Goal: Task Accomplishment & Management: Manage account settings

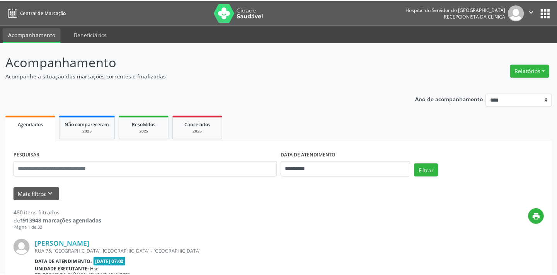
scroll to position [37, 0]
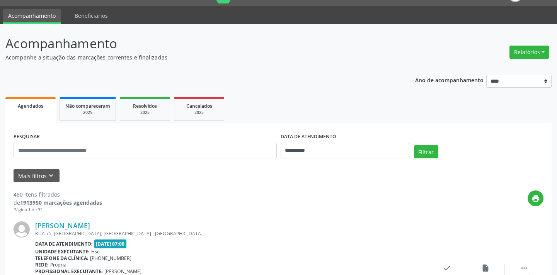
scroll to position [35, 0]
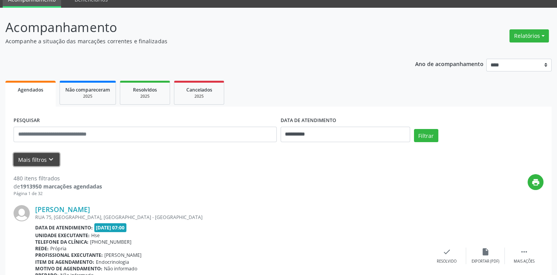
click at [29, 155] on button "Mais filtros keyboard_arrow_down" at bounding box center [37, 160] width 46 height 14
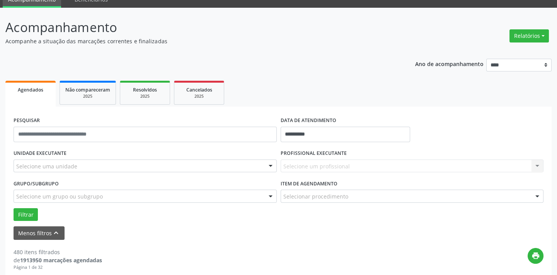
click at [58, 160] on div "Selecione uma unidade" at bounding box center [145, 166] width 263 height 13
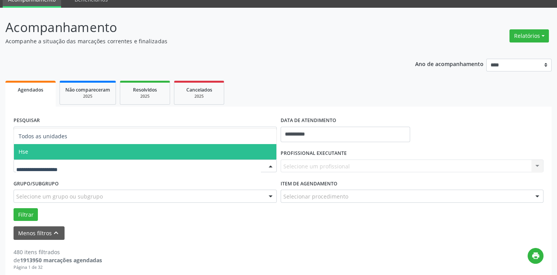
click at [59, 151] on span "Hse" at bounding box center [145, 151] width 263 height 15
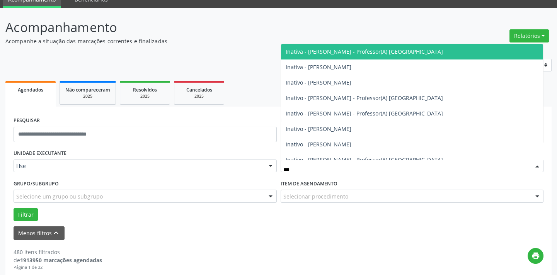
type input "****"
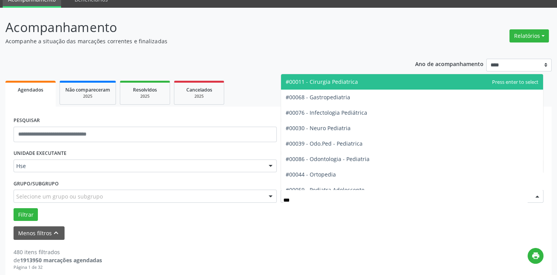
type input "****"
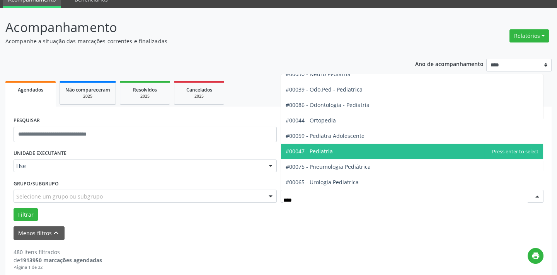
scroll to position [54, 0]
click at [329, 155] on span "#00047 - Pediatria" at bounding box center [412, 151] width 263 height 15
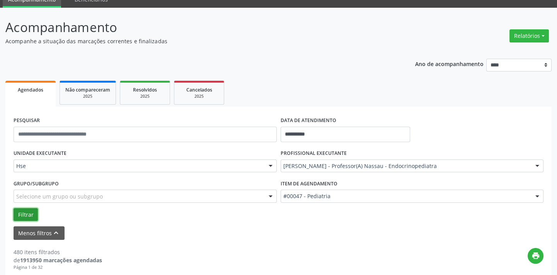
click at [14, 208] on button "Filtrar" at bounding box center [26, 214] width 24 height 13
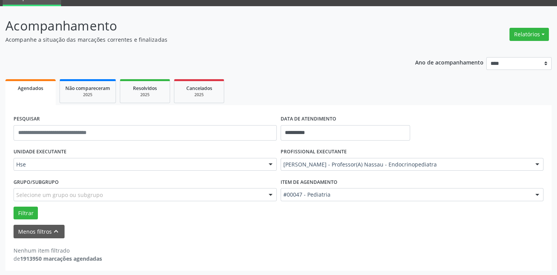
scroll to position [37, 0]
drag, startPoint x: 27, startPoint y: 203, endPoint x: 31, endPoint y: 208, distance: 6.0
click at [27, 203] on div "Grupo/Subgrupo Selecione um grupo ou subgrupo Todos os grupos e subgrupos Nenhu…" at bounding box center [145, 191] width 267 height 30
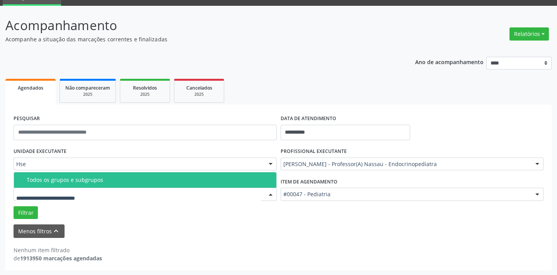
click at [57, 183] on div "Todos os grupos e subgrupos" at bounding box center [149, 180] width 245 height 6
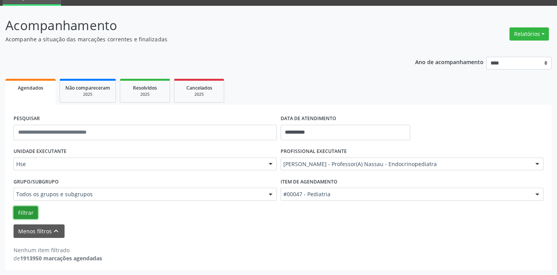
click at [33, 209] on button "Filtrar" at bounding box center [26, 212] width 24 height 13
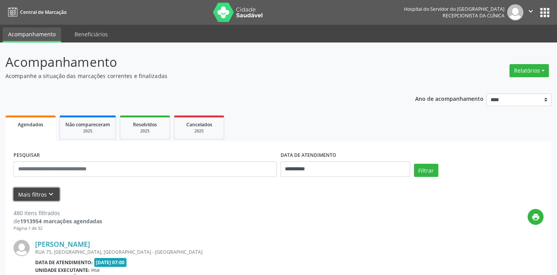
drag, startPoint x: 42, startPoint y: 193, endPoint x: 42, endPoint y: 197, distance: 4.3
click at [42, 197] on button "Mais filtros keyboard_arrow_down" at bounding box center [37, 195] width 46 height 14
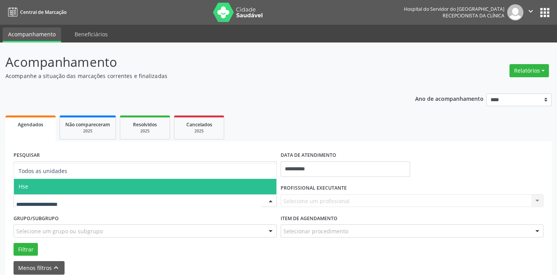
click at [60, 181] on span "Hse" at bounding box center [145, 186] width 263 height 15
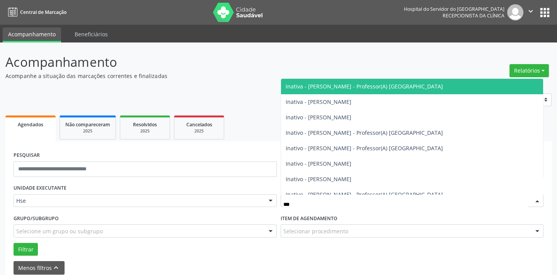
type input "****"
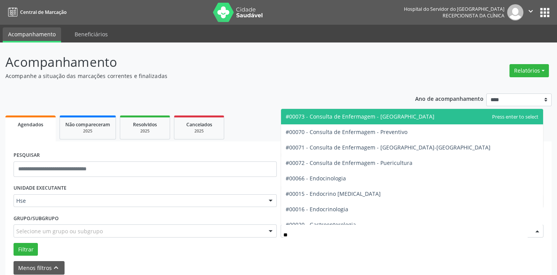
type input "***"
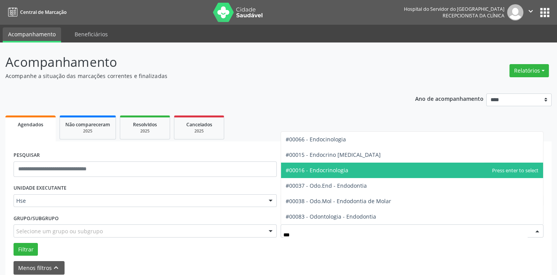
click at [316, 165] on span "#00016 - Endocrinologia" at bounding box center [412, 170] width 263 height 15
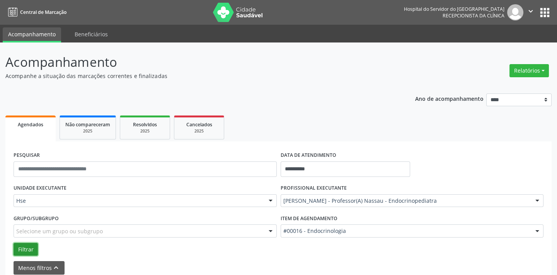
click at [31, 252] on button "Filtrar" at bounding box center [26, 249] width 24 height 13
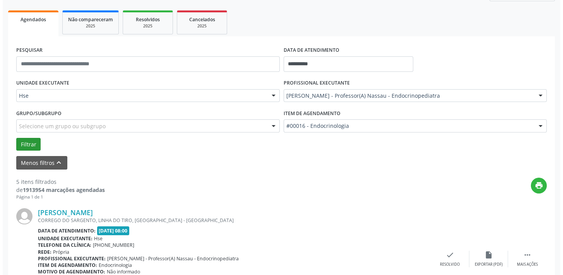
scroll to position [633, 0]
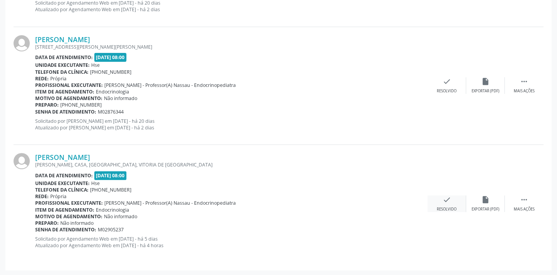
click at [452, 204] on div "check Resolvido" at bounding box center [447, 204] width 39 height 17
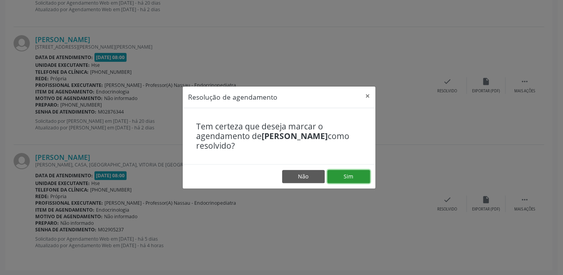
click at [360, 179] on button "Sim" at bounding box center [348, 176] width 43 height 13
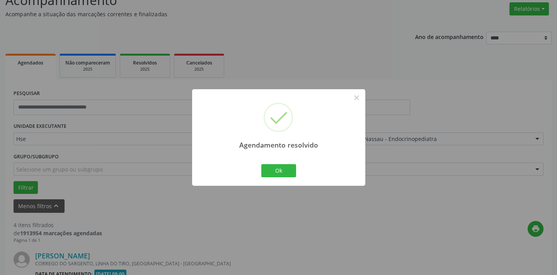
scroll to position [515, 0]
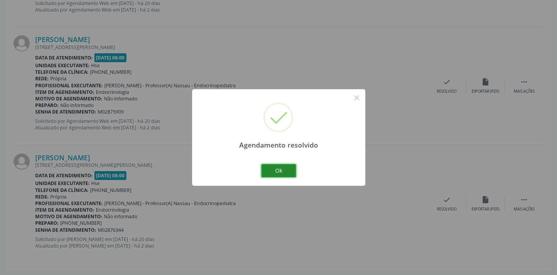
click at [288, 165] on button "Ok" at bounding box center [278, 170] width 35 height 13
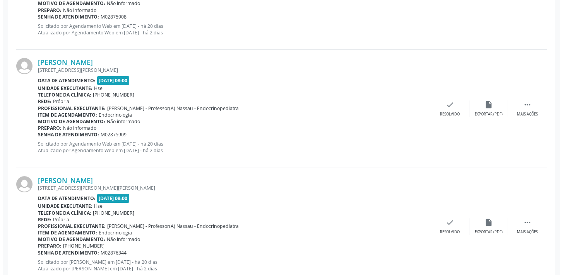
scroll to position [479, 0]
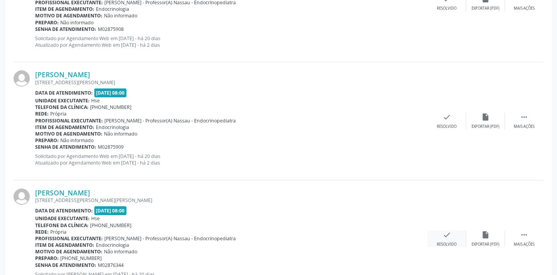
click at [450, 237] on icon "check" at bounding box center [447, 235] width 9 height 9
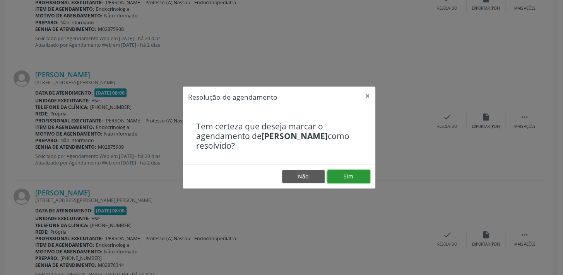
click at [341, 172] on button "Sim" at bounding box center [348, 176] width 43 height 13
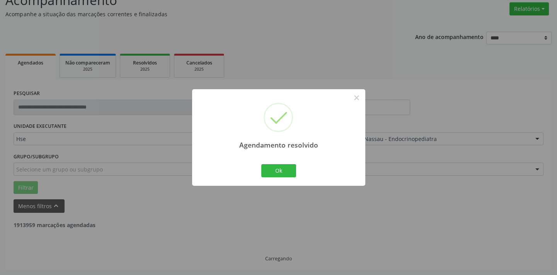
scroll to position [397, 0]
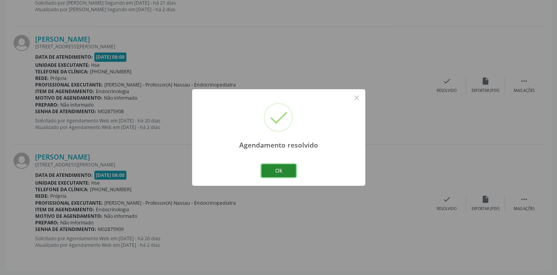
click at [290, 168] on button "Ok" at bounding box center [278, 170] width 35 height 13
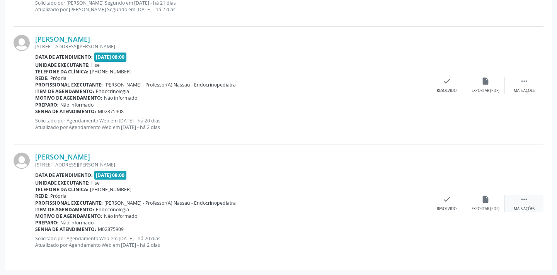
click at [534, 204] on div " Mais ações" at bounding box center [524, 203] width 39 height 17
click at [481, 205] on div "alarm_off Não compareceu" at bounding box center [485, 203] width 39 height 17
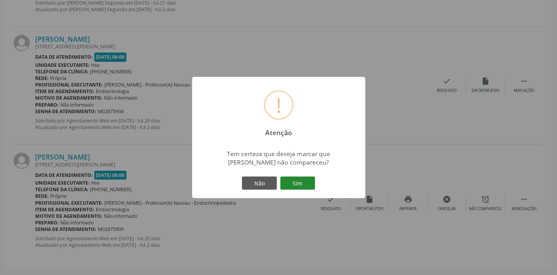
click at [302, 184] on button "Sim" at bounding box center [297, 183] width 35 height 13
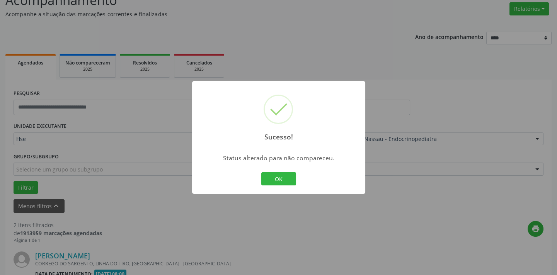
scroll to position [279, 0]
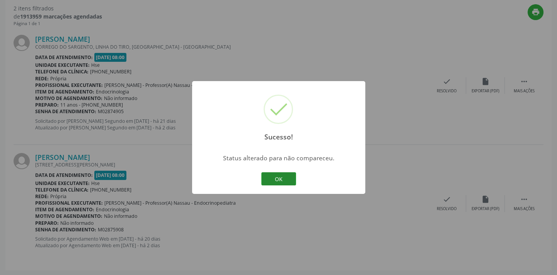
click at [280, 176] on button "OK" at bounding box center [278, 178] width 35 height 13
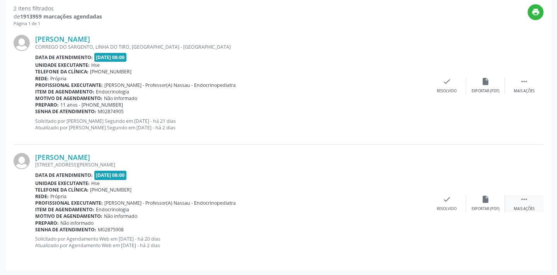
click at [524, 200] on icon "" at bounding box center [524, 199] width 9 height 9
click at [497, 201] on div "alarm_off Não compareceu" at bounding box center [485, 203] width 39 height 17
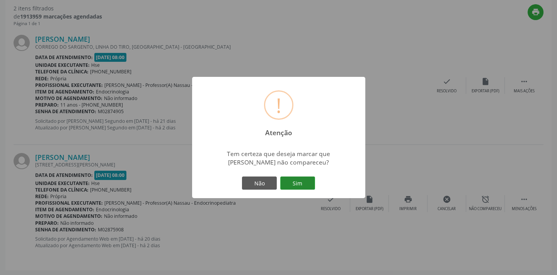
click at [308, 183] on button "Sim" at bounding box center [297, 183] width 35 height 13
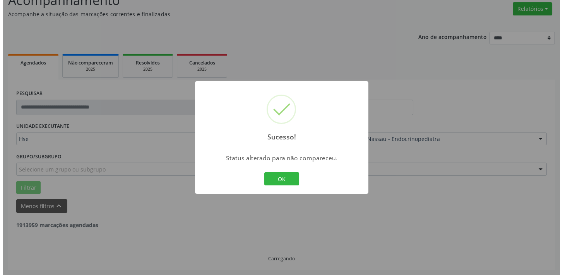
scroll to position [161, 0]
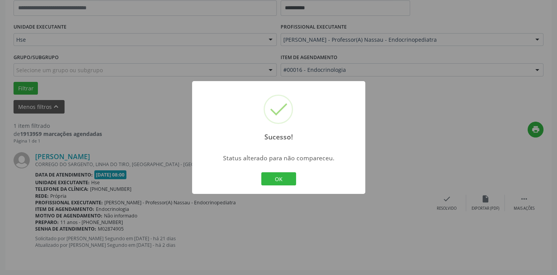
click at [260, 177] on div "OK Cancel" at bounding box center [278, 179] width 38 height 16
click at [263, 175] on button "OK" at bounding box center [278, 178] width 35 height 13
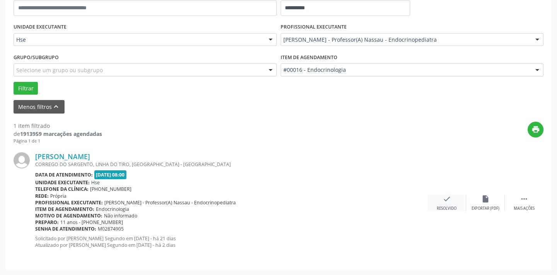
click at [445, 200] on icon "check" at bounding box center [447, 199] width 9 height 9
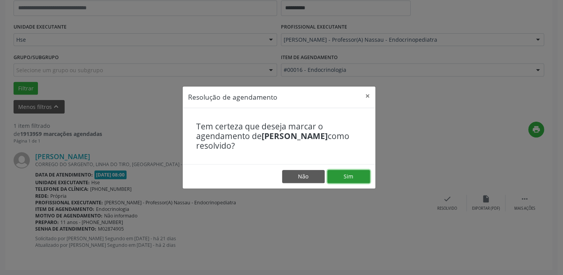
click at [349, 172] on button "Sim" at bounding box center [348, 176] width 43 height 13
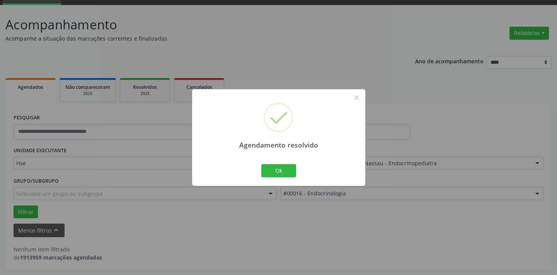
scroll to position [37, 0]
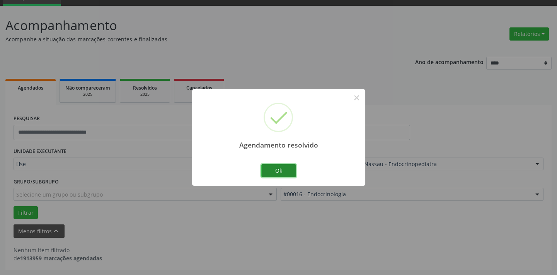
click at [285, 170] on button "Ok" at bounding box center [278, 170] width 35 height 13
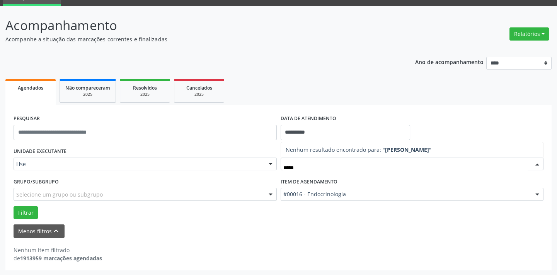
type input "****"
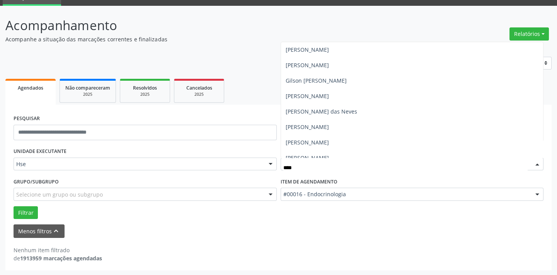
scroll to position [0, 0]
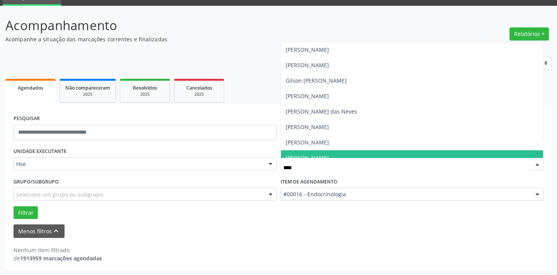
click at [319, 169] on input "****" at bounding box center [405, 167] width 245 height 15
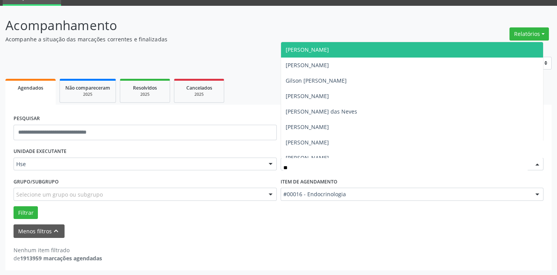
type input "*"
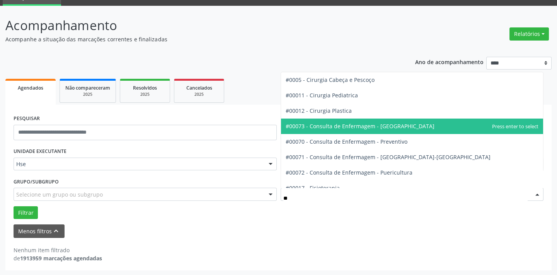
type input "***"
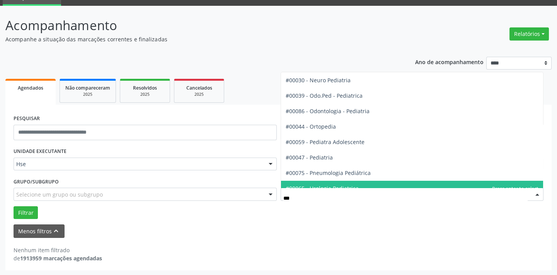
scroll to position [54, 0]
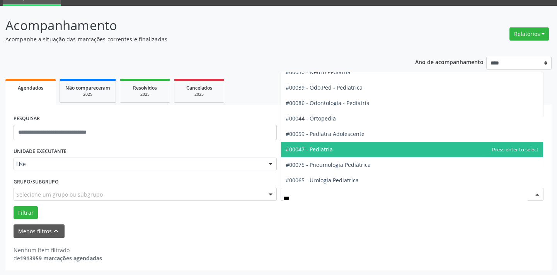
click at [332, 147] on span "#00047 - Pediatria" at bounding box center [412, 149] width 263 height 15
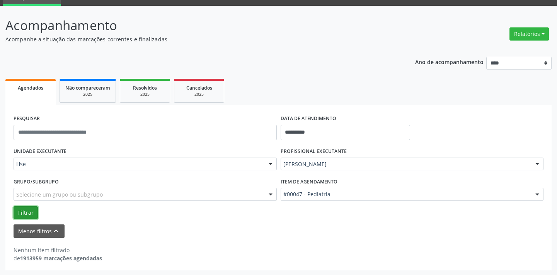
click at [24, 214] on button "Filtrar" at bounding box center [26, 212] width 24 height 13
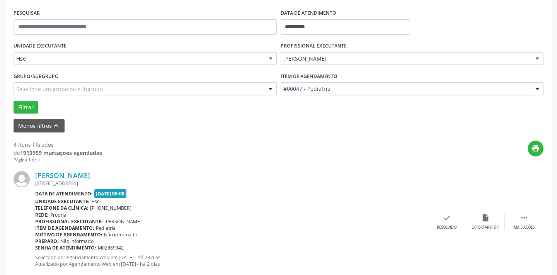
scroll to position [515, 0]
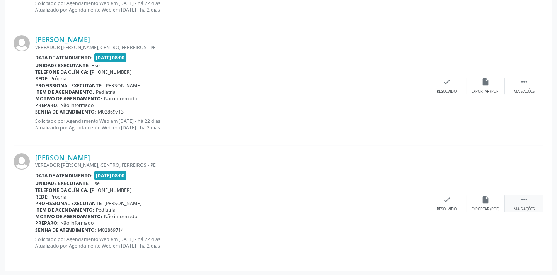
click at [519, 205] on div " Mais ações" at bounding box center [524, 204] width 39 height 17
click at [479, 204] on div "alarm_off Não compareceu" at bounding box center [485, 204] width 39 height 17
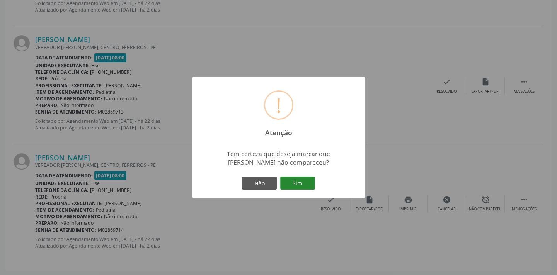
click at [288, 185] on button "Sim" at bounding box center [297, 183] width 35 height 13
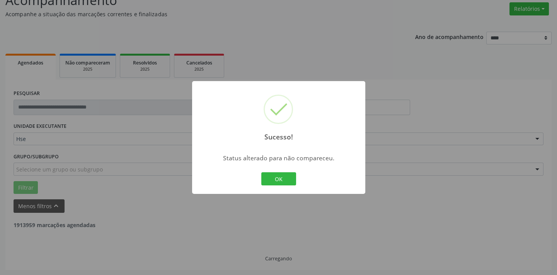
scroll to position [397, 0]
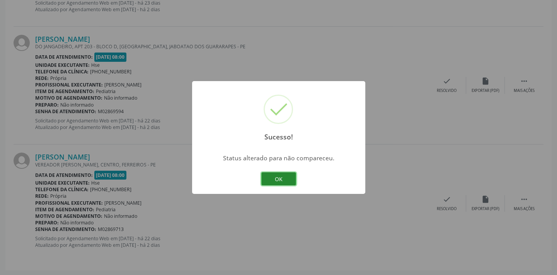
click at [293, 180] on button "OK" at bounding box center [278, 178] width 35 height 13
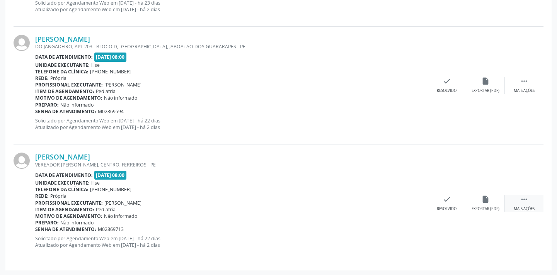
click at [520, 202] on icon "" at bounding box center [524, 199] width 9 height 9
click at [483, 198] on icon "alarm_off" at bounding box center [485, 199] width 9 height 9
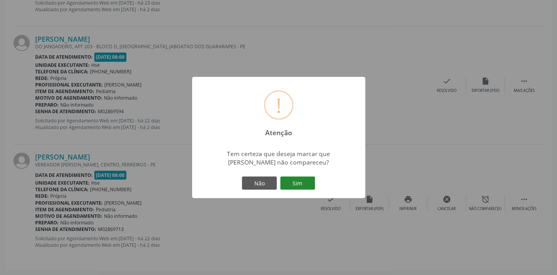
click at [295, 179] on button "Sim" at bounding box center [297, 183] width 35 height 13
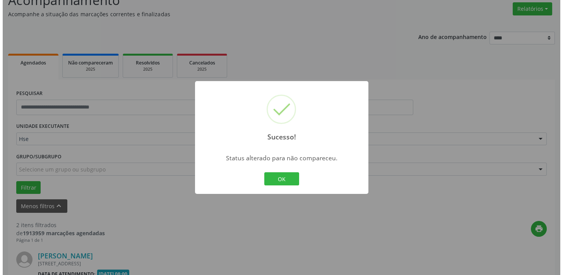
scroll to position [279, 0]
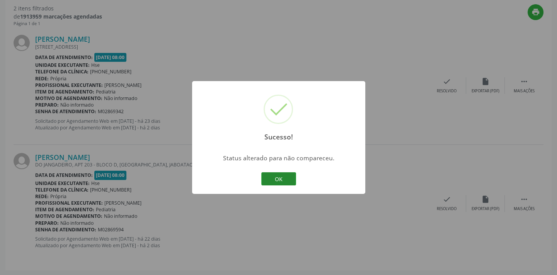
drag, startPoint x: 280, startPoint y: 177, endPoint x: 287, endPoint y: 165, distance: 13.5
click at [280, 177] on button "OK" at bounding box center [278, 178] width 35 height 13
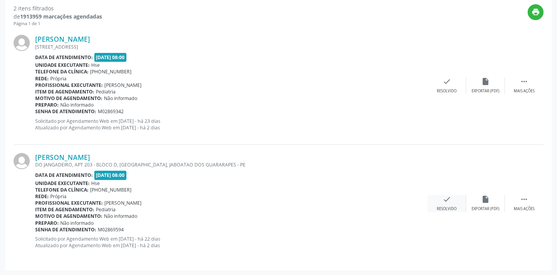
click at [444, 203] on icon "check" at bounding box center [447, 199] width 9 height 9
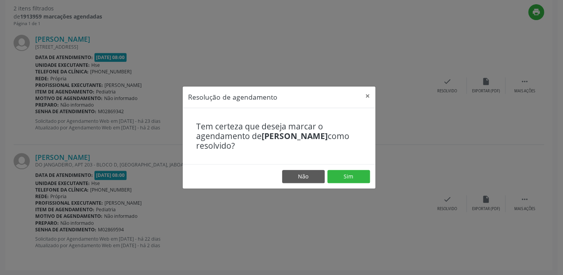
click at [345, 185] on footer "Não Sim" at bounding box center [279, 176] width 193 height 24
click at [339, 166] on footer "Não Sim" at bounding box center [279, 176] width 193 height 24
click at [338, 177] on button "Sim" at bounding box center [348, 176] width 43 height 13
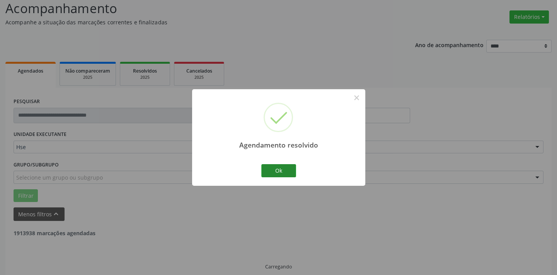
scroll to position [62, 0]
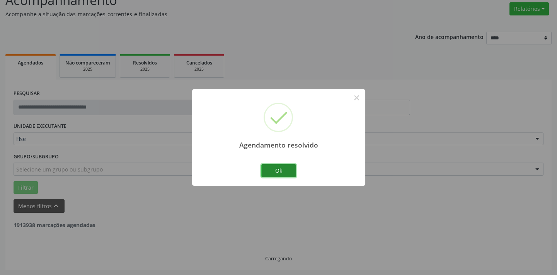
click at [276, 171] on button "Ok" at bounding box center [278, 170] width 35 height 13
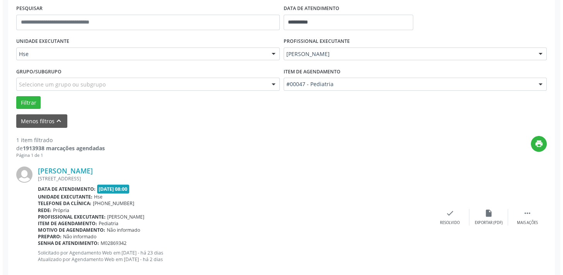
scroll to position [161, 0]
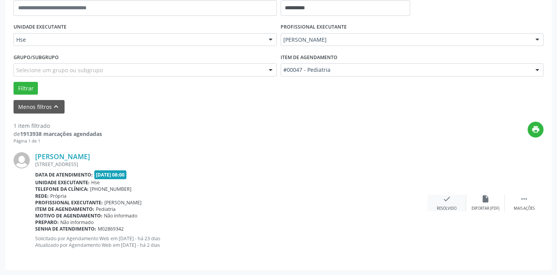
click at [443, 201] on icon "check" at bounding box center [447, 199] width 9 height 9
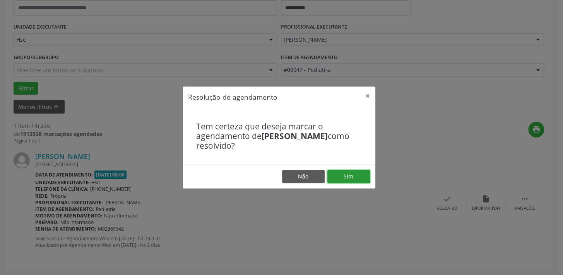
click at [346, 180] on button "Sim" at bounding box center [348, 176] width 43 height 13
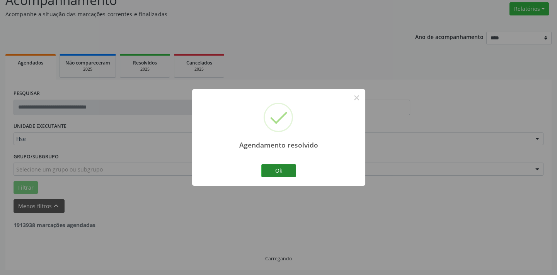
scroll to position [37, 0]
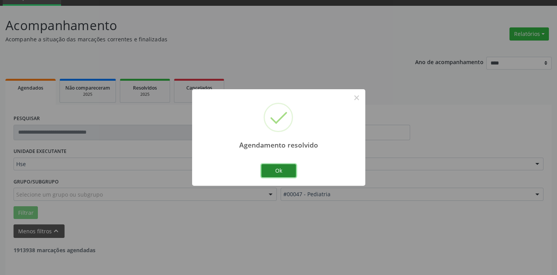
click at [281, 170] on button "Ok" at bounding box center [278, 170] width 35 height 13
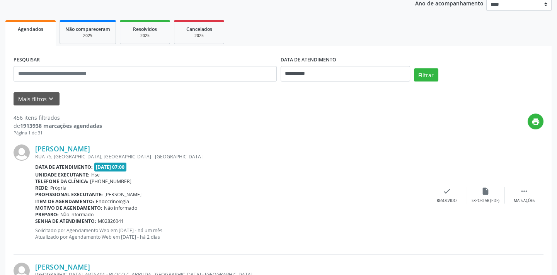
scroll to position [105, 0]
